Goal: Transaction & Acquisition: Obtain resource

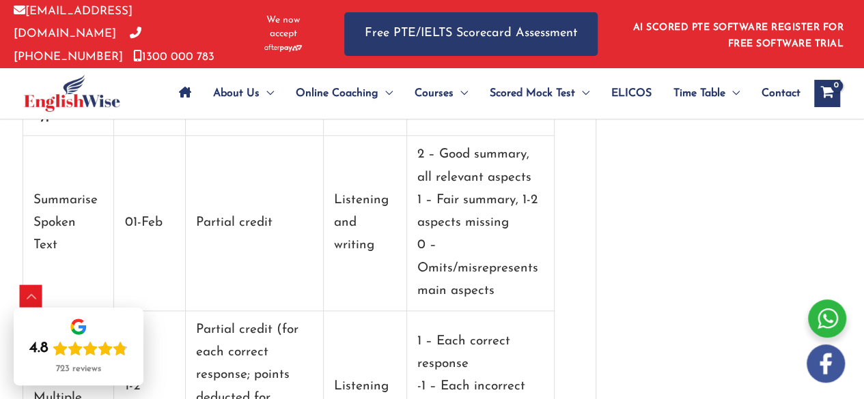
scroll to position [8557, 0]
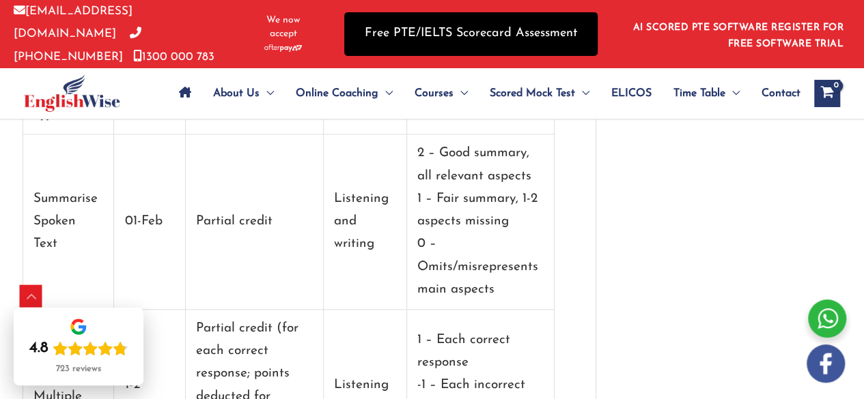
click at [509, 34] on link "Free PTE/IELTS Scorecard Assessment" at bounding box center [470, 33] width 253 height 43
